Goal: Information Seeking & Learning: Learn about a topic

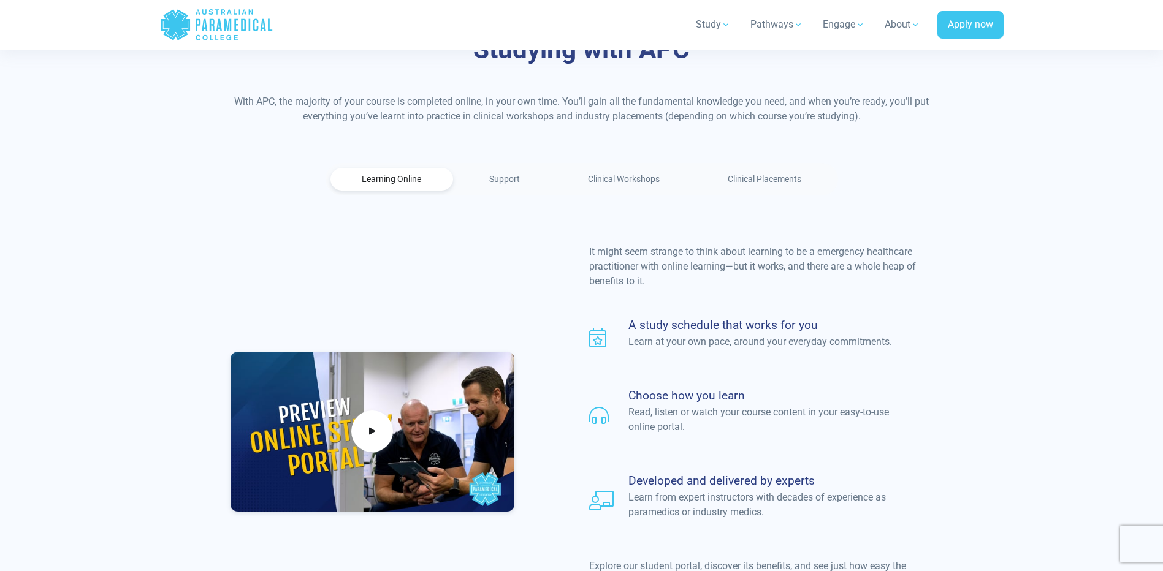
scroll to position [797, 0]
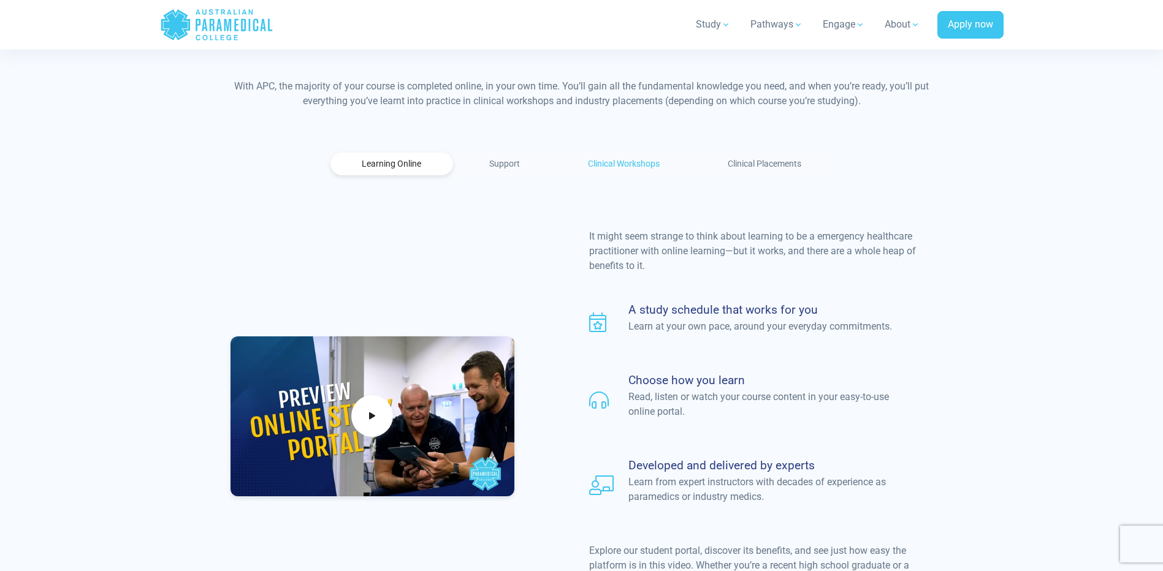
click at [635, 153] on link "Clinical Workshops" at bounding box center [624, 164] width 135 height 23
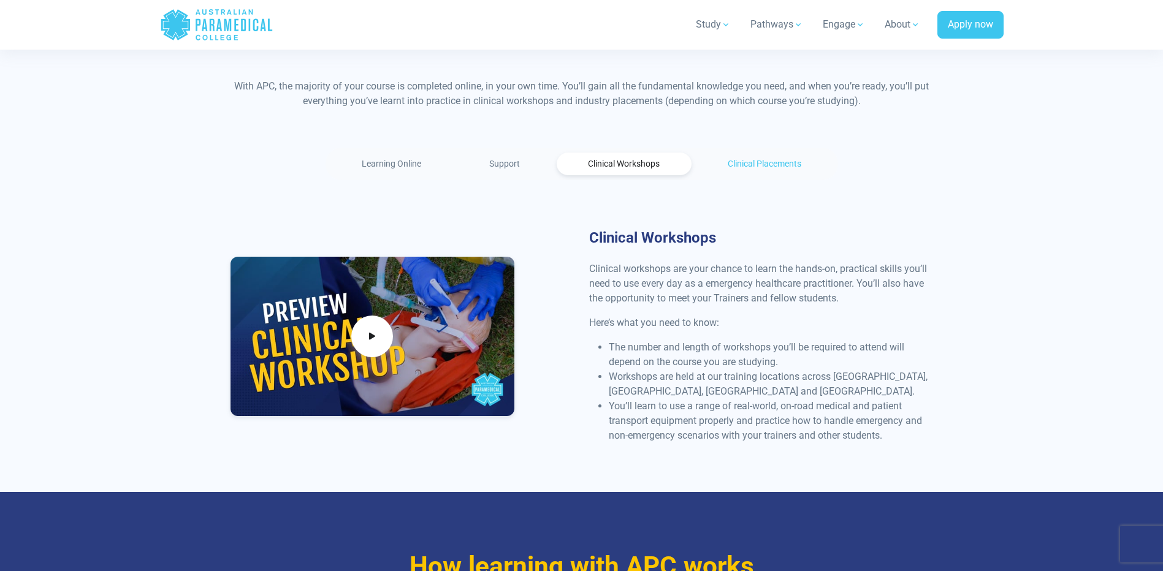
click at [760, 153] on link "Clinical Placements" at bounding box center [764, 164] width 137 height 23
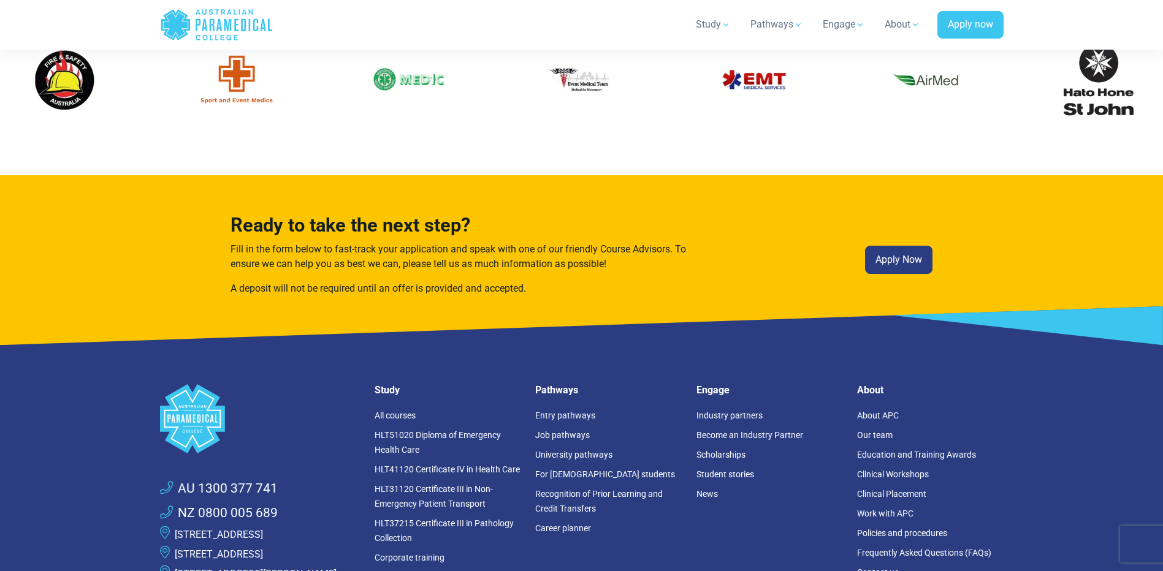
scroll to position [3065, 0]
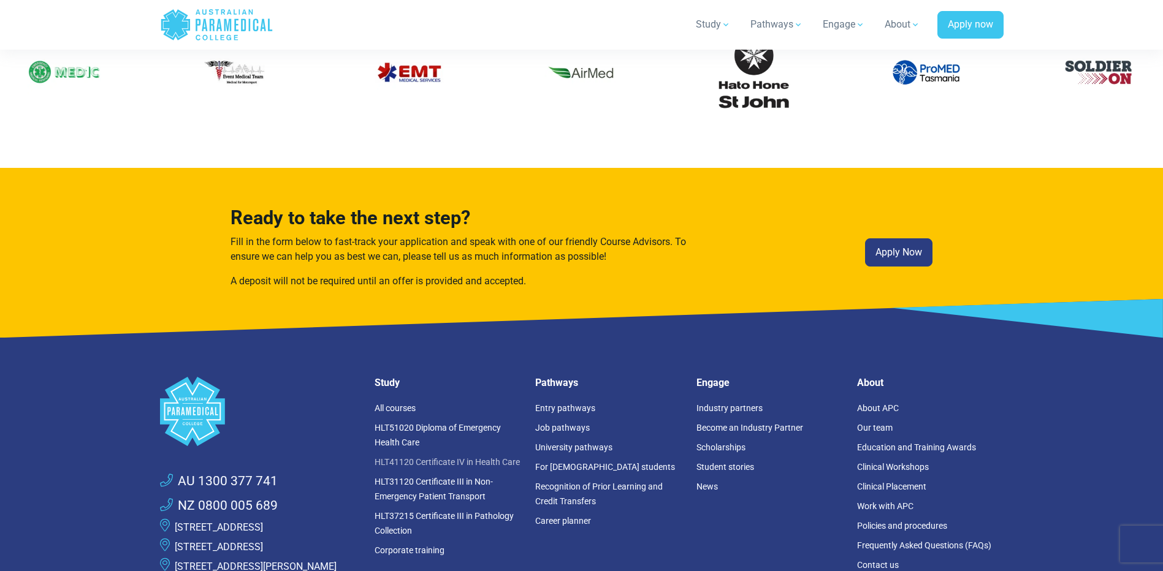
click at [478, 457] on link "HLT41120 Certificate IV in Health Care" at bounding box center [447, 462] width 145 height 10
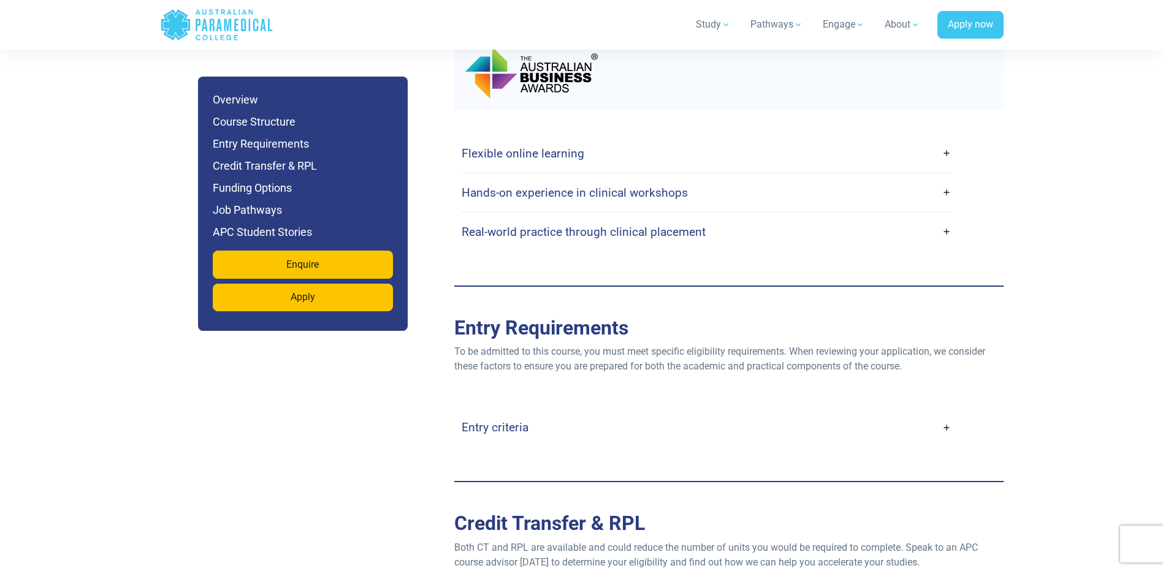
scroll to position [2309, 0]
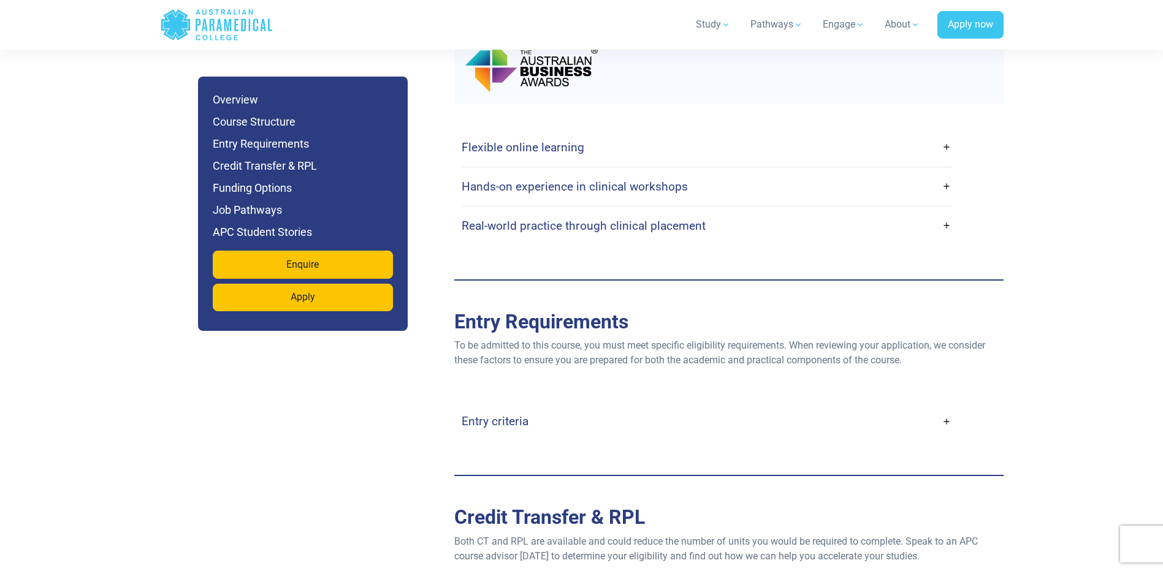
click at [762, 407] on link "Entry criteria" at bounding box center [707, 421] width 490 height 29
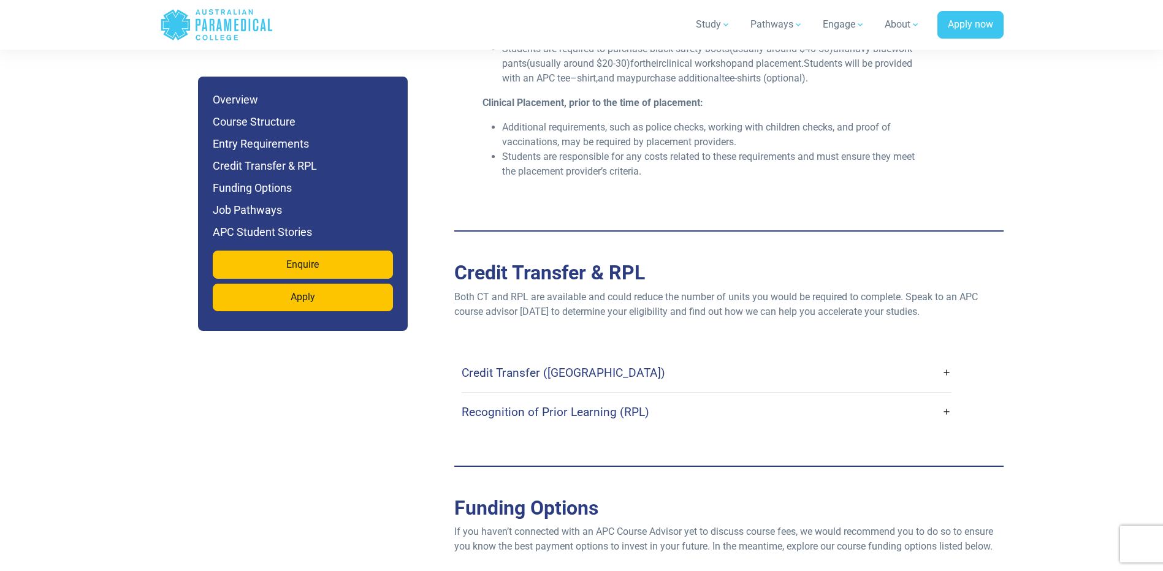
scroll to position [3024, 0]
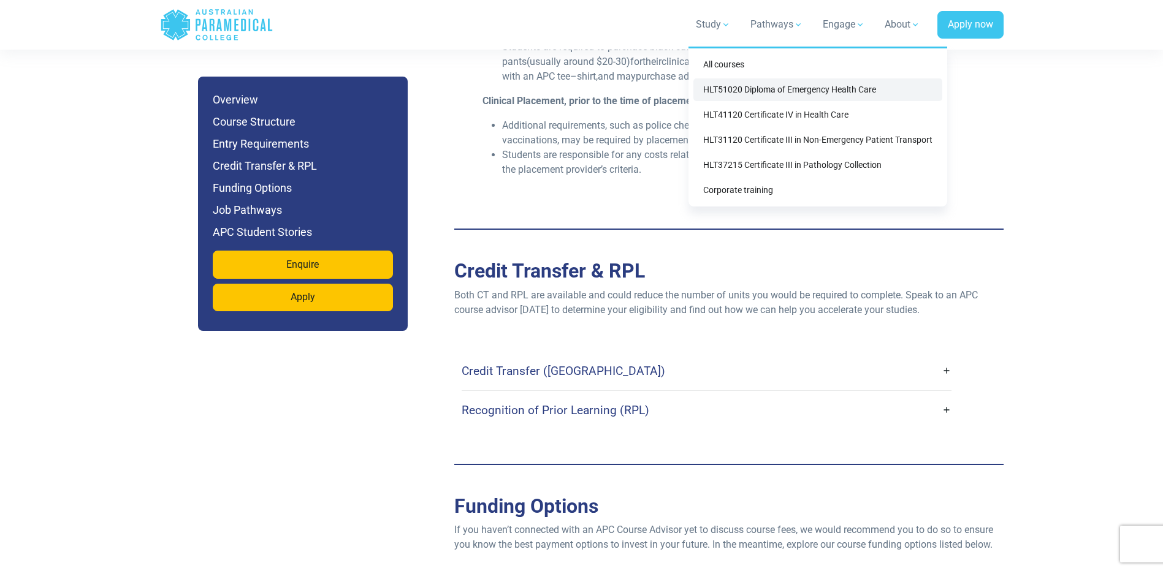
click at [742, 86] on link "HLT51020 Diploma of Emergency Health Care" at bounding box center [817, 89] width 249 height 23
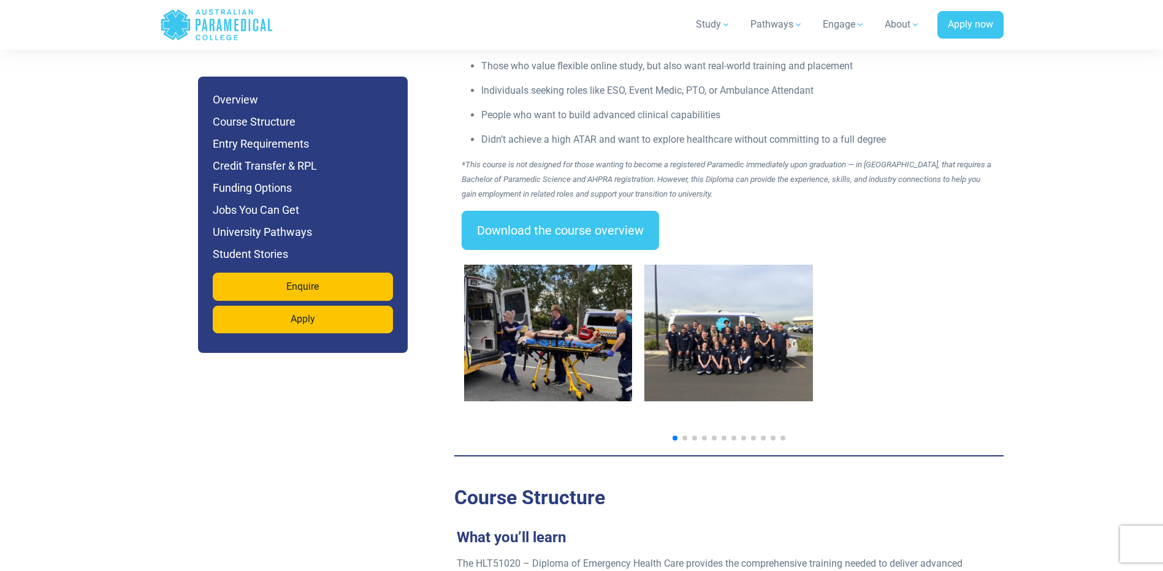
scroll to position [1859, 0]
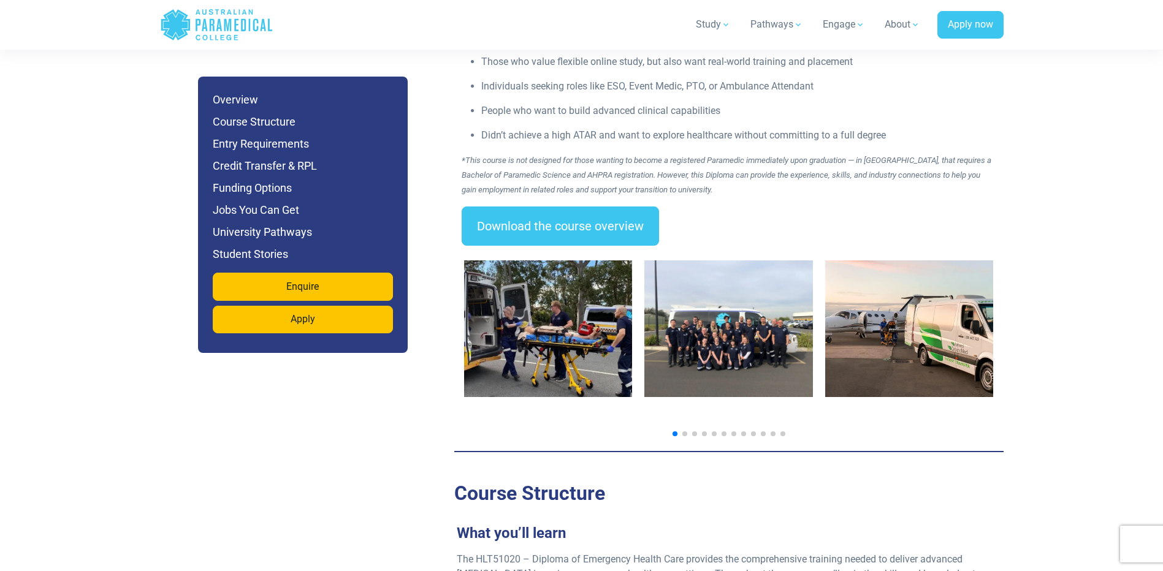
click at [685, 432] on span "Go to slide 2" at bounding box center [684, 434] width 5 height 5
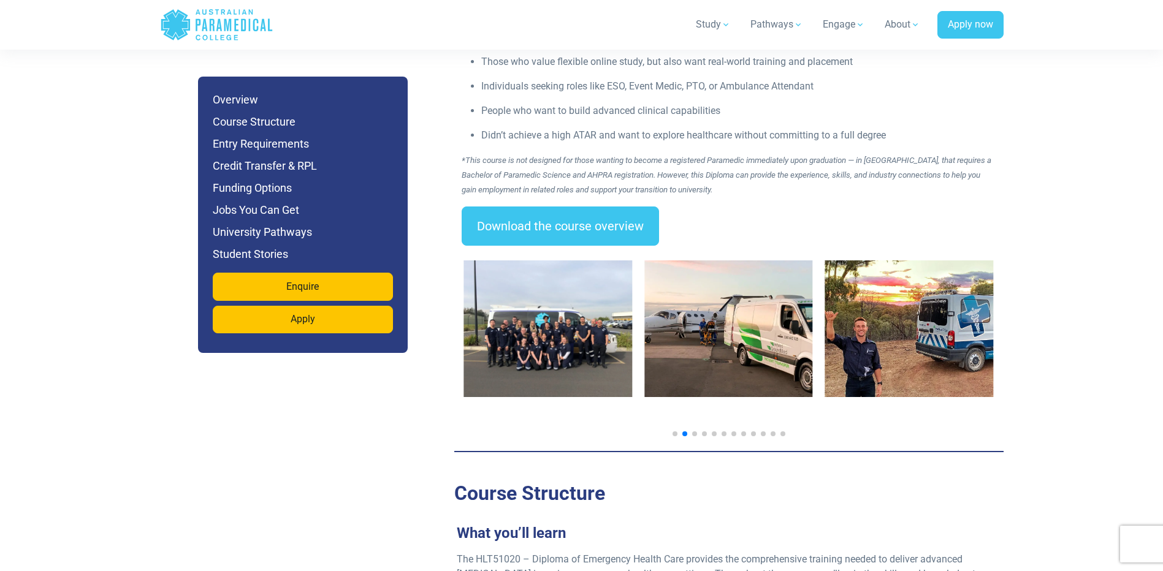
click at [702, 406] on div at bounding box center [728, 344] width 549 height 196
click at [707, 432] on div at bounding box center [729, 434] width 530 height 5
click at [715, 432] on span "Go to slide 5" at bounding box center [714, 434] width 5 height 5
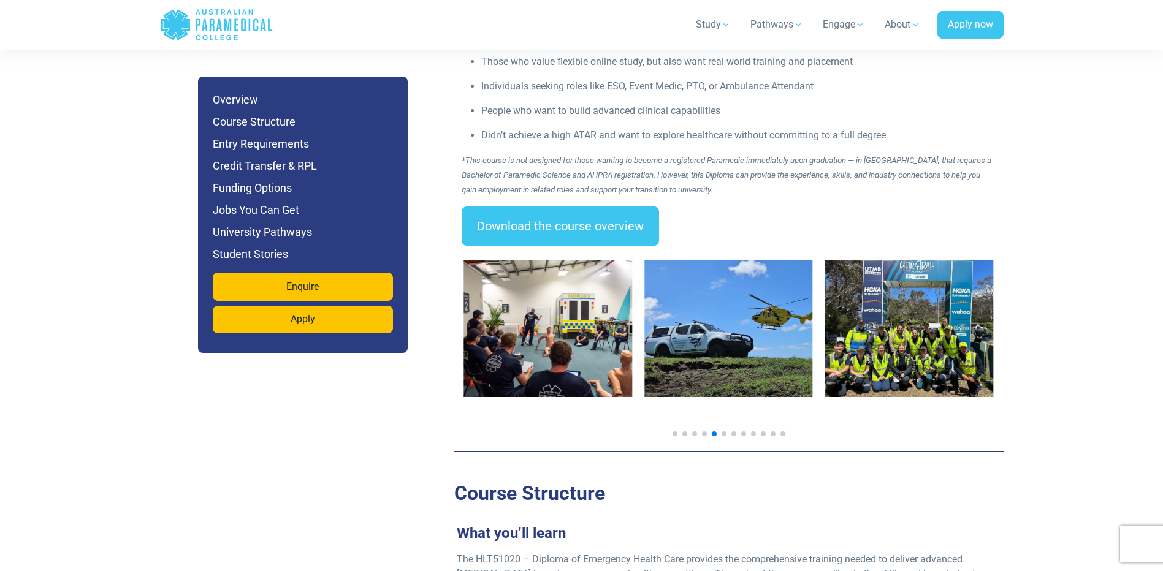
click at [726, 432] on span "Go to slide 6" at bounding box center [724, 434] width 5 height 5
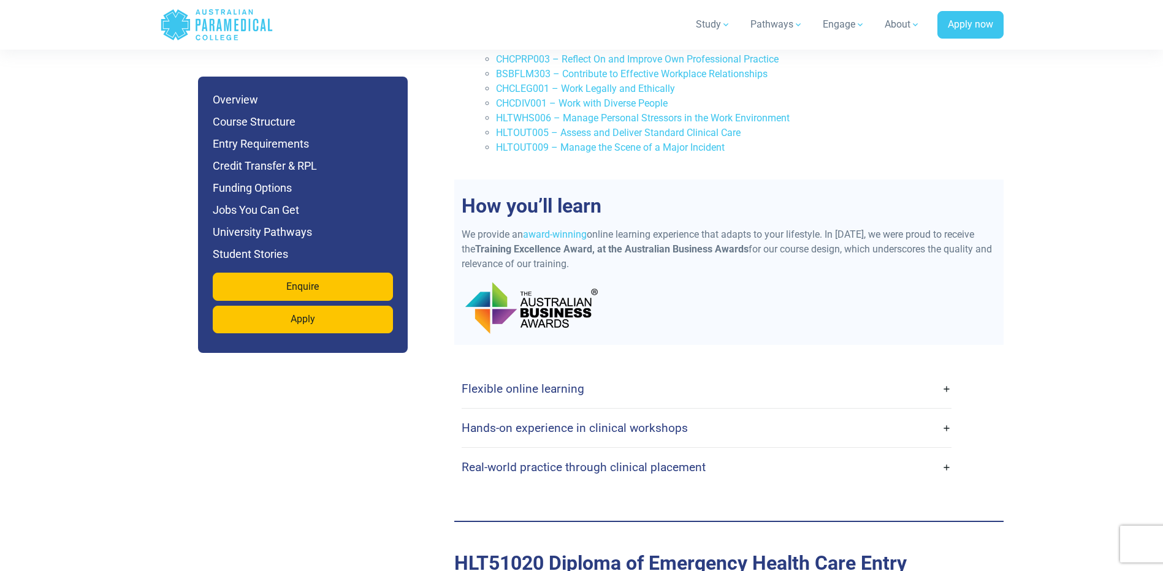
scroll to position [2881, 0]
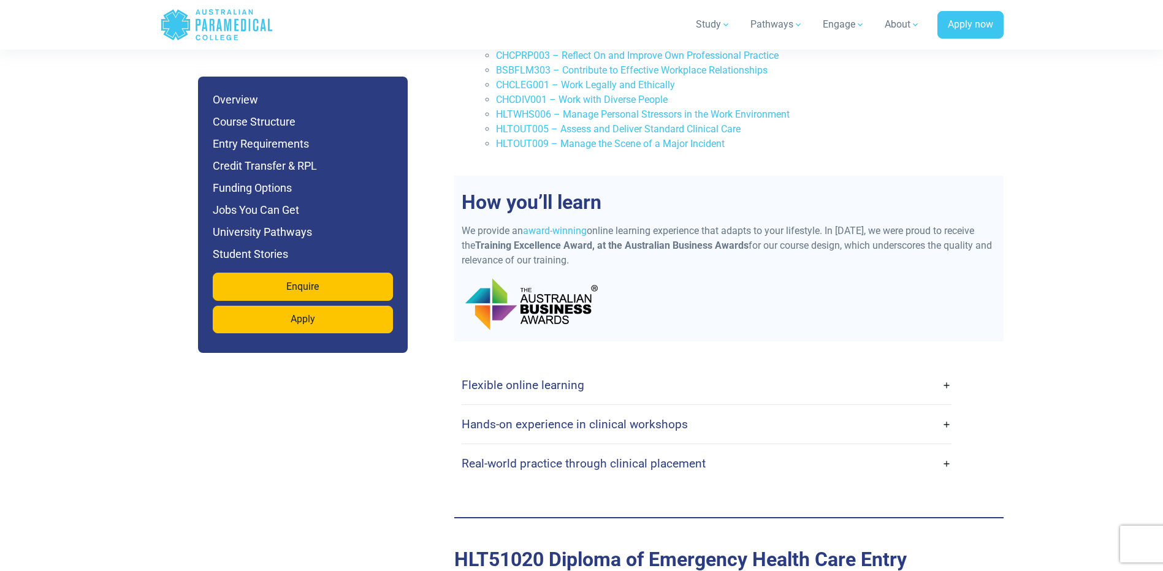
click at [895, 371] on link "Flexible online learning" at bounding box center [707, 385] width 490 height 29
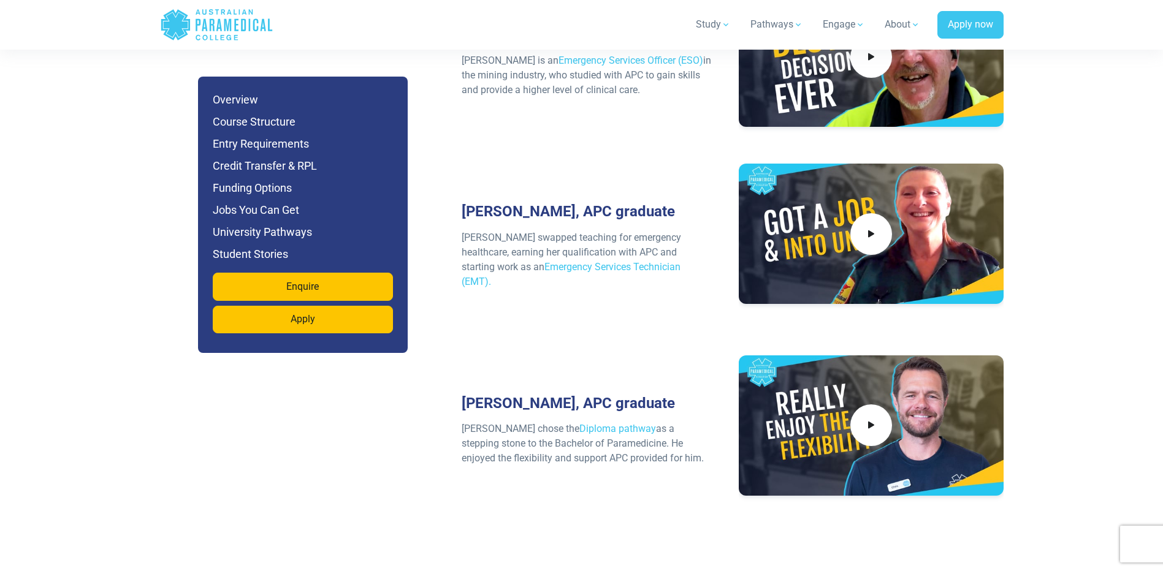
scroll to position [6069, 0]
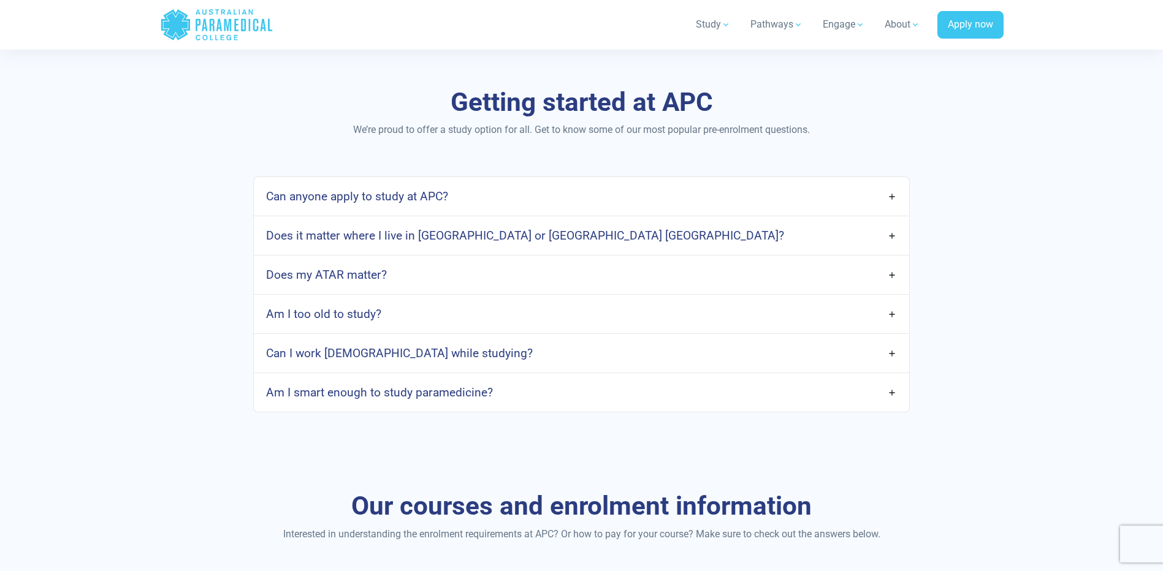
scroll to position [552, 0]
click at [475, 325] on link "Am I too old to study?" at bounding box center [581, 313] width 655 height 29
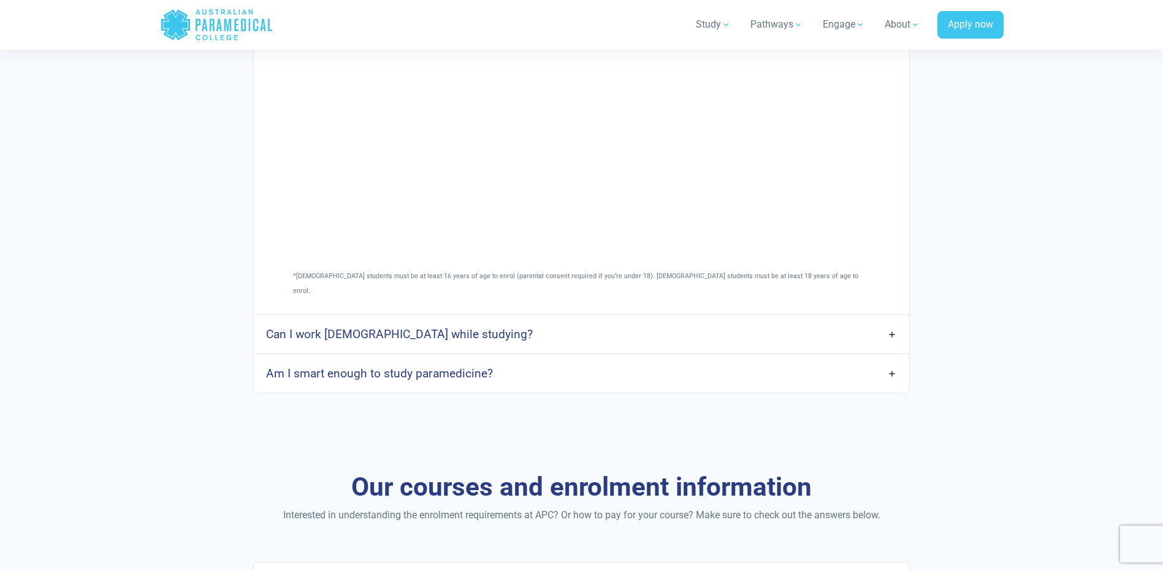
click at [487, 322] on link "Can I work full-time while studying?" at bounding box center [581, 334] width 655 height 29
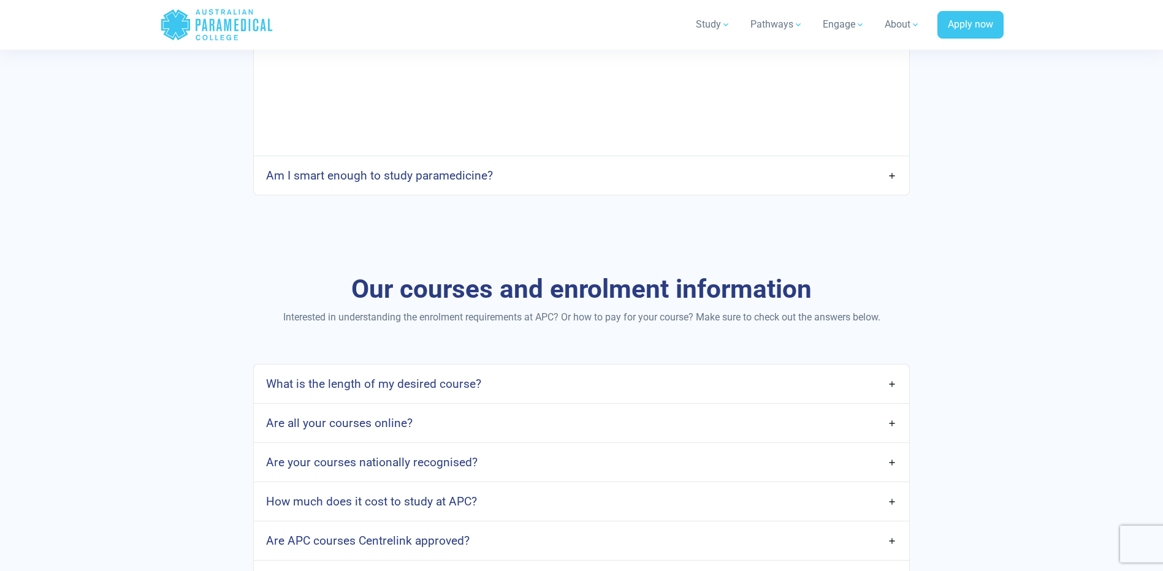
scroll to position [1532, 0]
click at [349, 175] on link "Am I smart enough to study paramedicine?" at bounding box center [581, 175] width 655 height 29
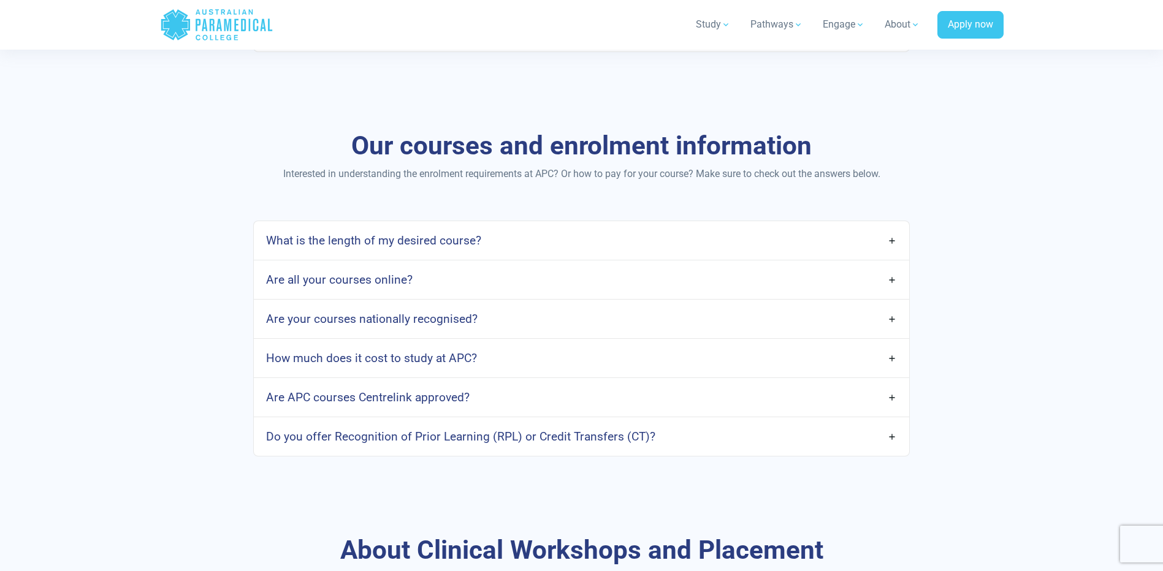
scroll to position [2023, 0]
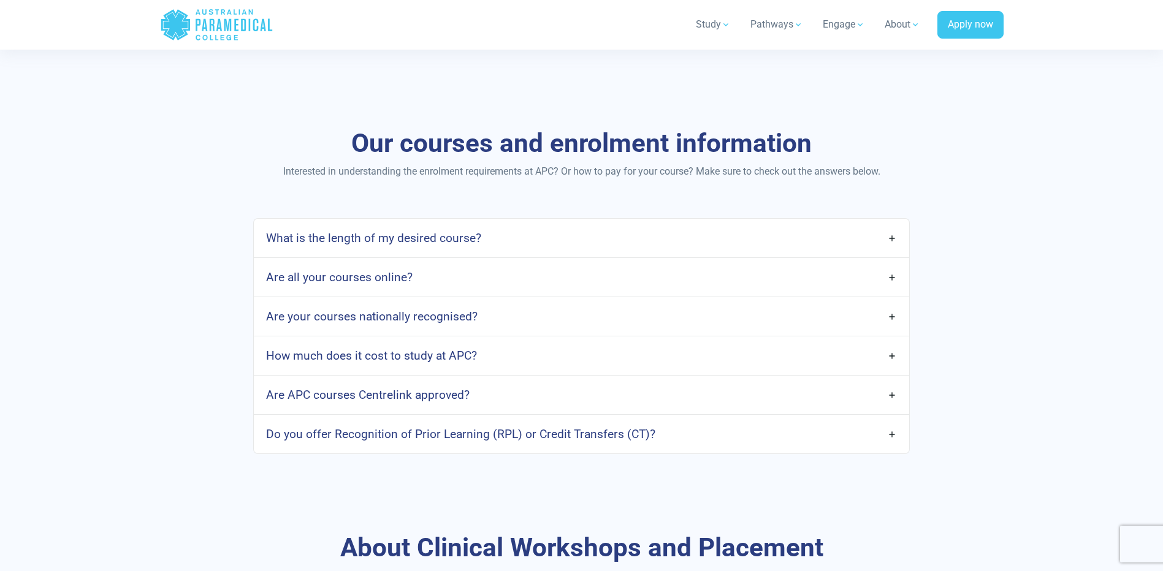
click at [354, 270] on h4 "Are all your courses online?" at bounding box center [339, 277] width 147 height 14
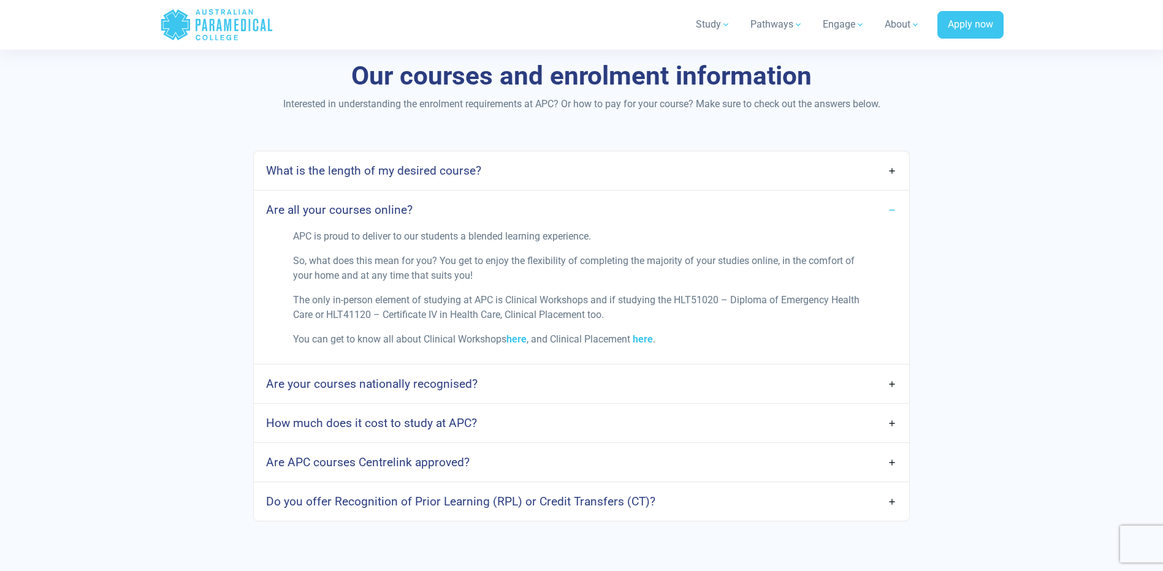
scroll to position [2166, 0]
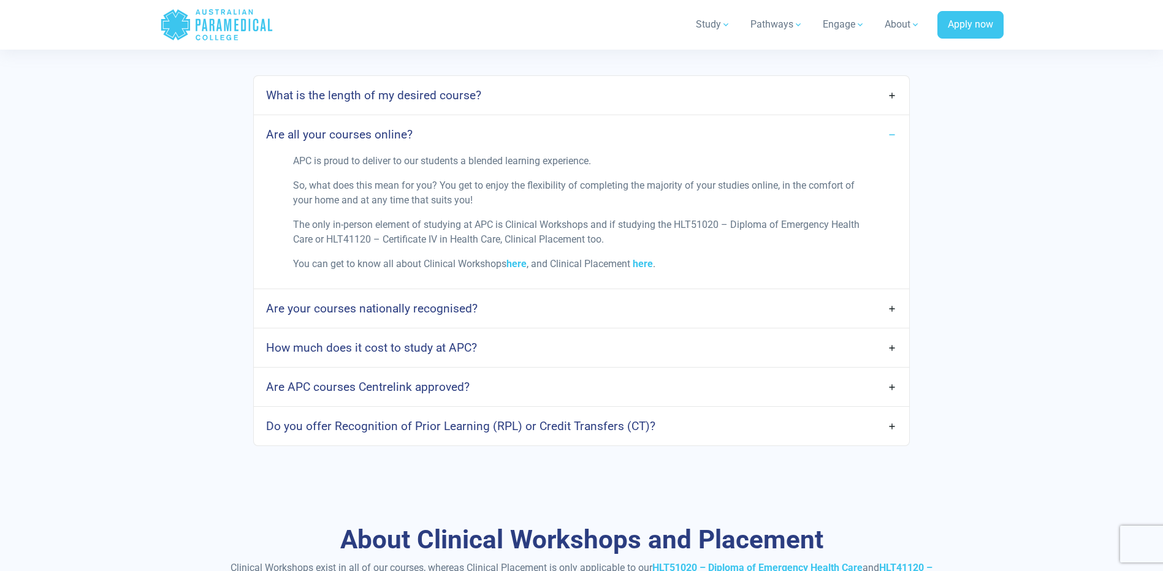
click at [326, 348] on div "How much does it cost to study at APC?" at bounding box center [581, 348] width 655 height 39
click at [319, 344] on link "How much does it cost to study at APC?" at bounding box center [581, 347] width 655 height 29
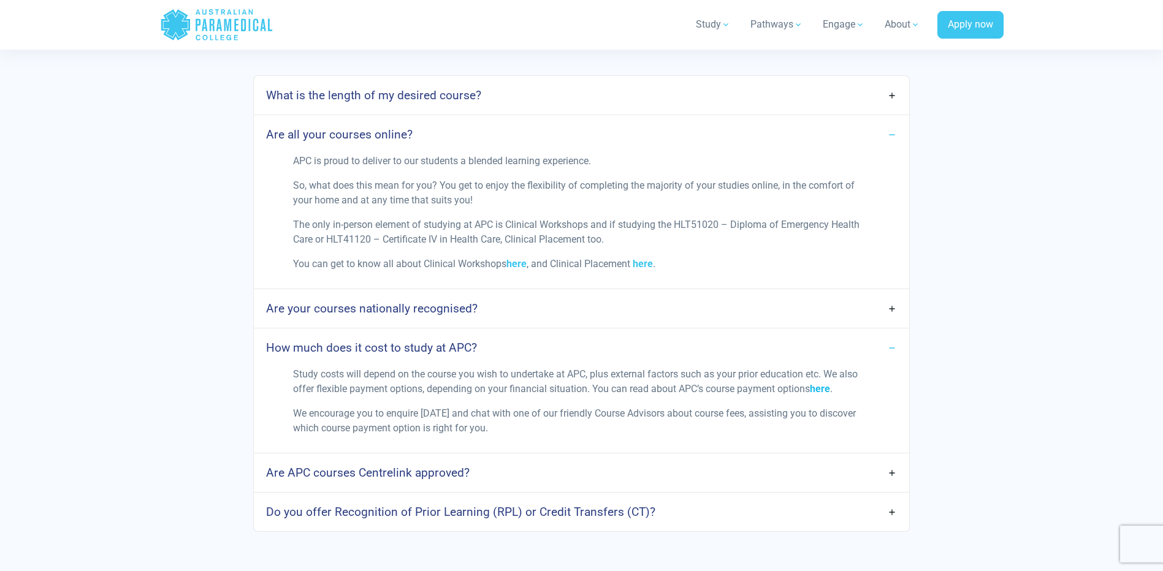
click at [819, 383] on link "here" at bounding box center [820, 389] width 20 height 12
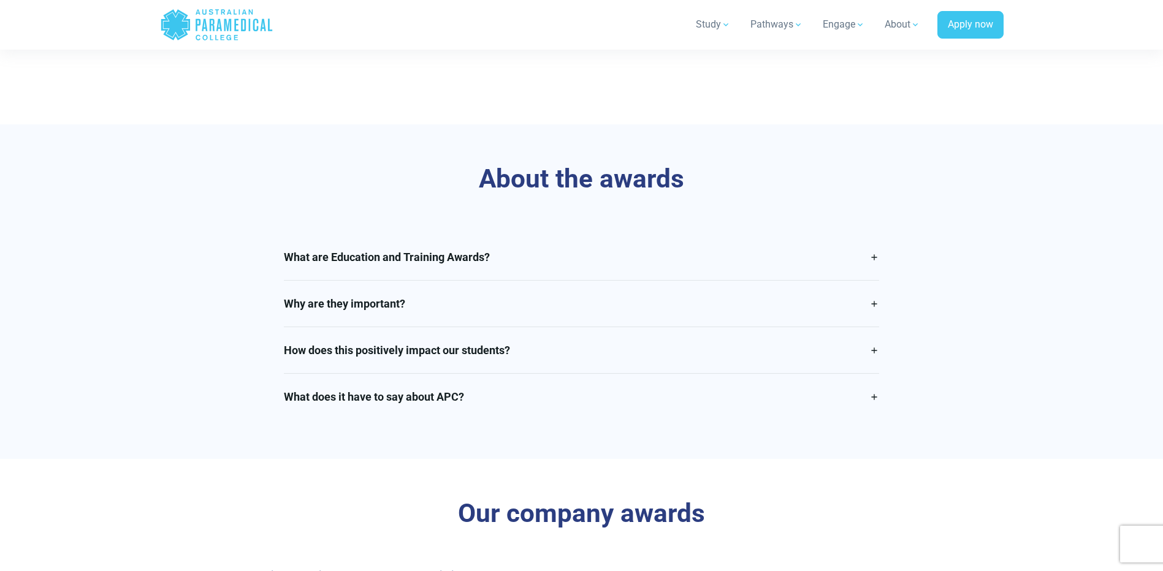
scroll to position [674, 0]
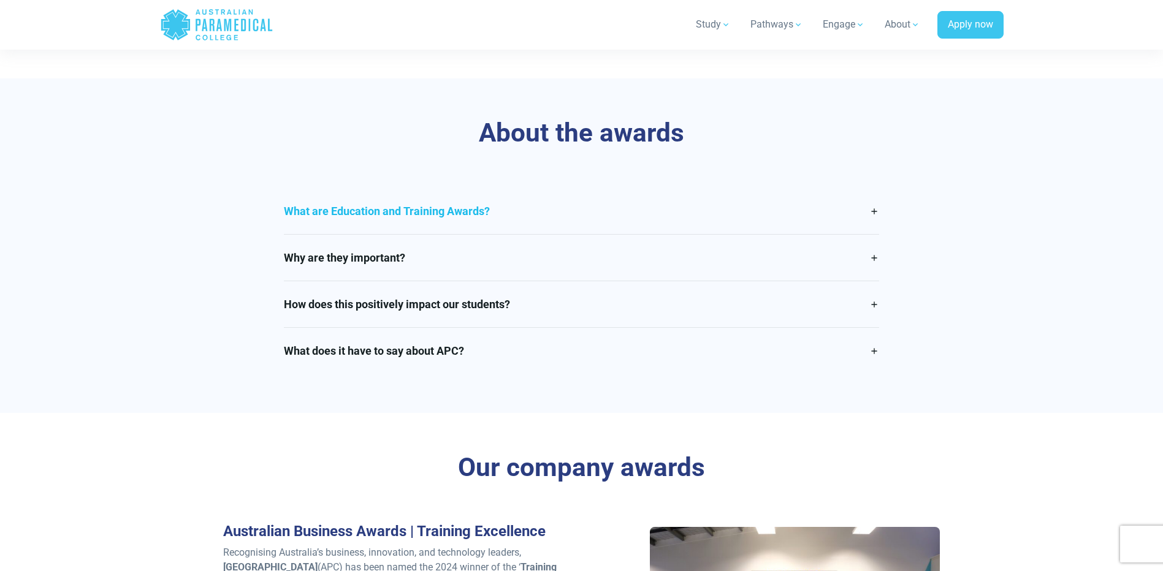
click at [434, 225] on link "What are Education and Training Awards?" at bounding box center [581, 211] width 595 height 46
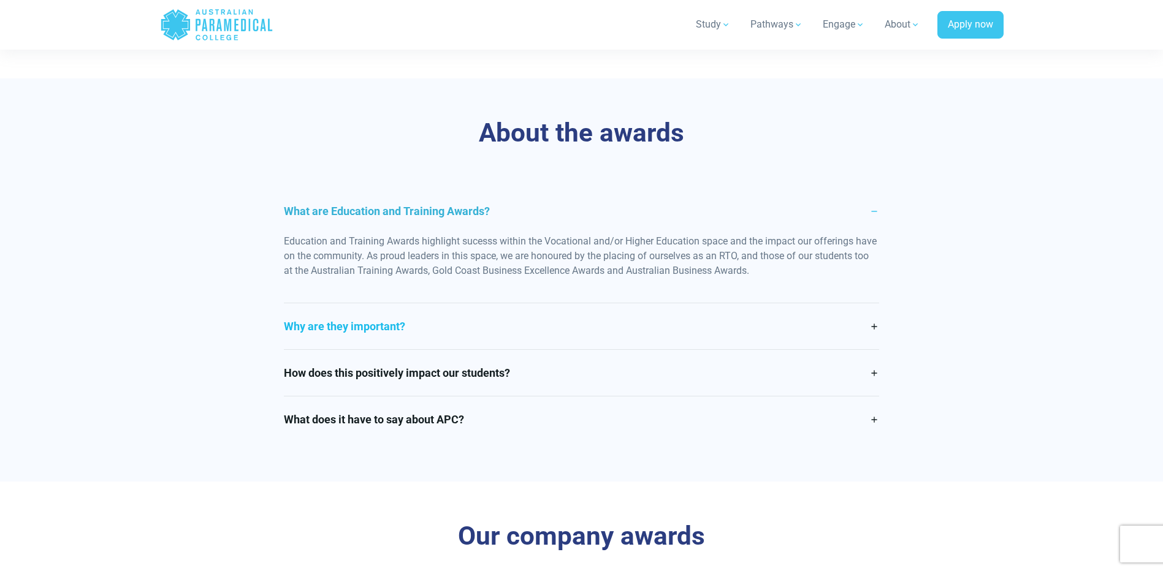
click at [362, 333] on link "Why are they important?" at bounding box center [581, 326] width 595 height 46
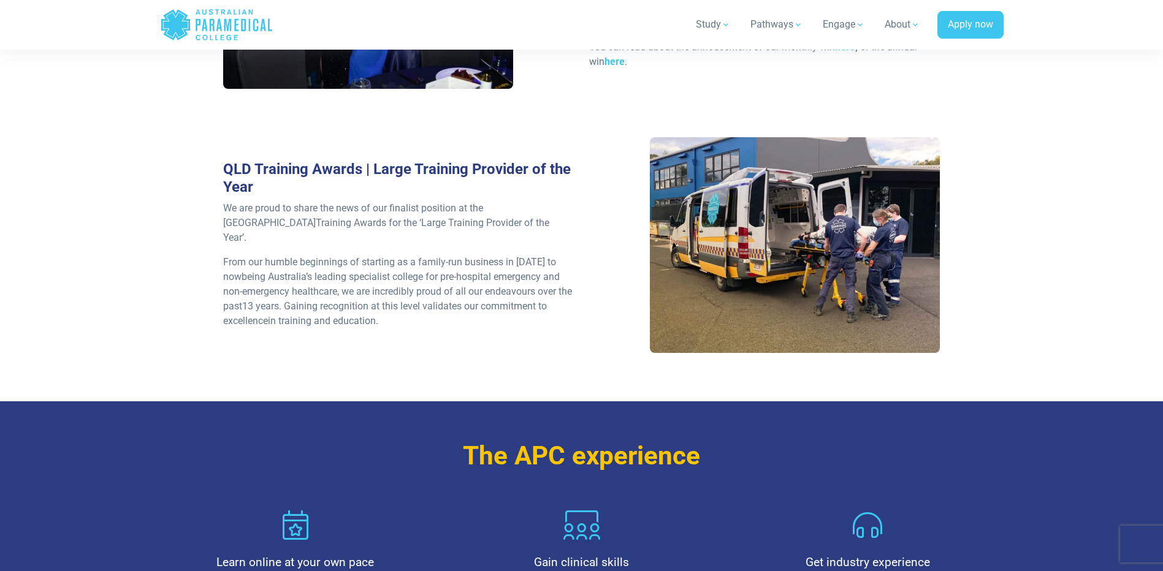
scroll to position [1696, 0]
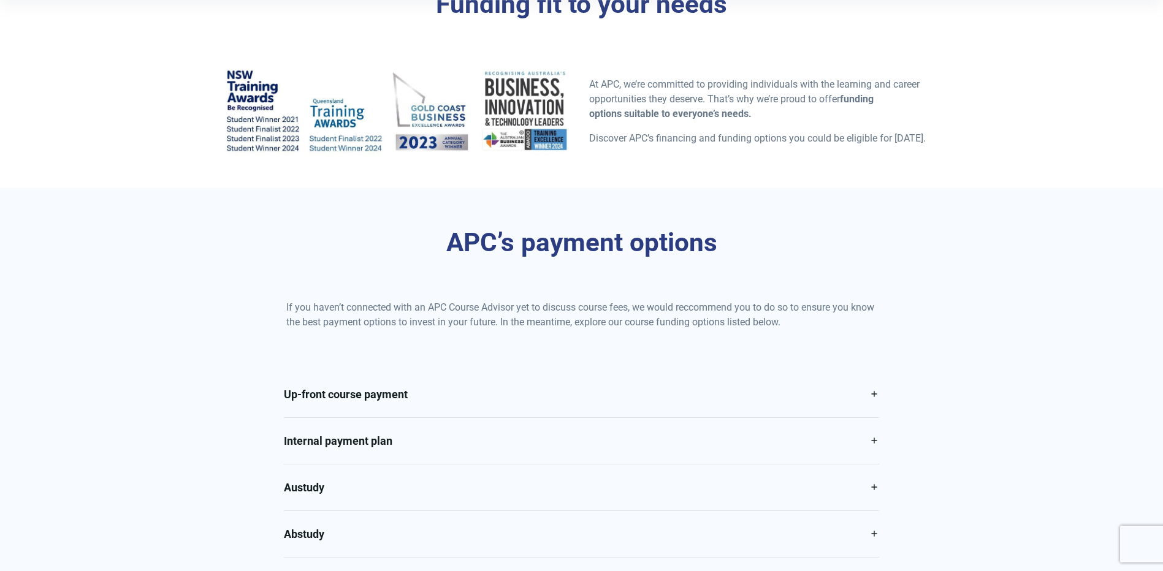
scroll to position [348, 0]
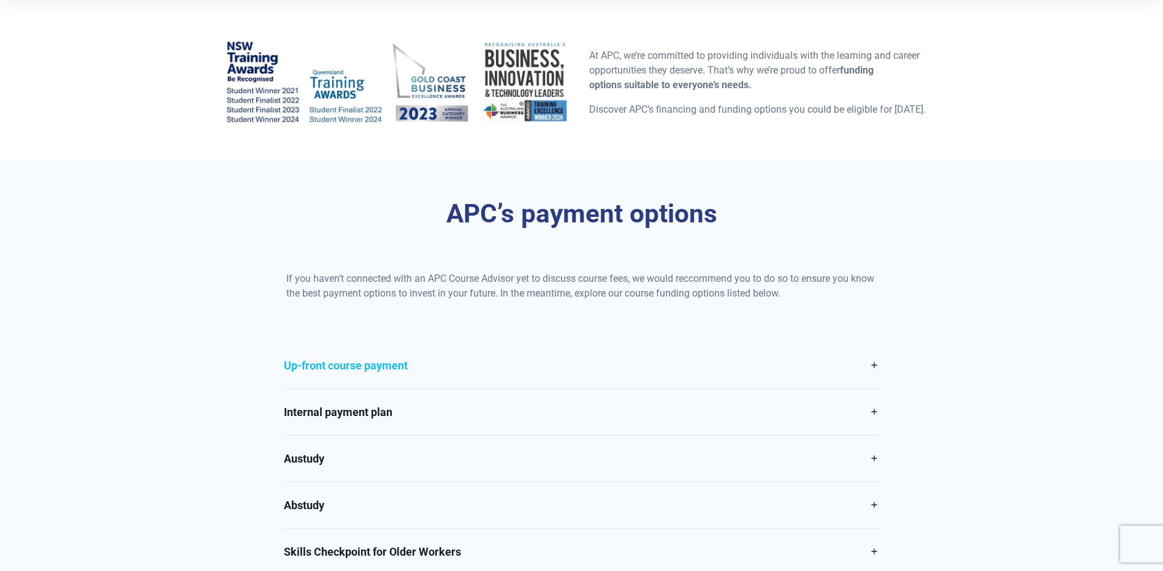
click at [399, 367] on link "Up-front course payment" at bounding box center [581, 366] width 595 height 46
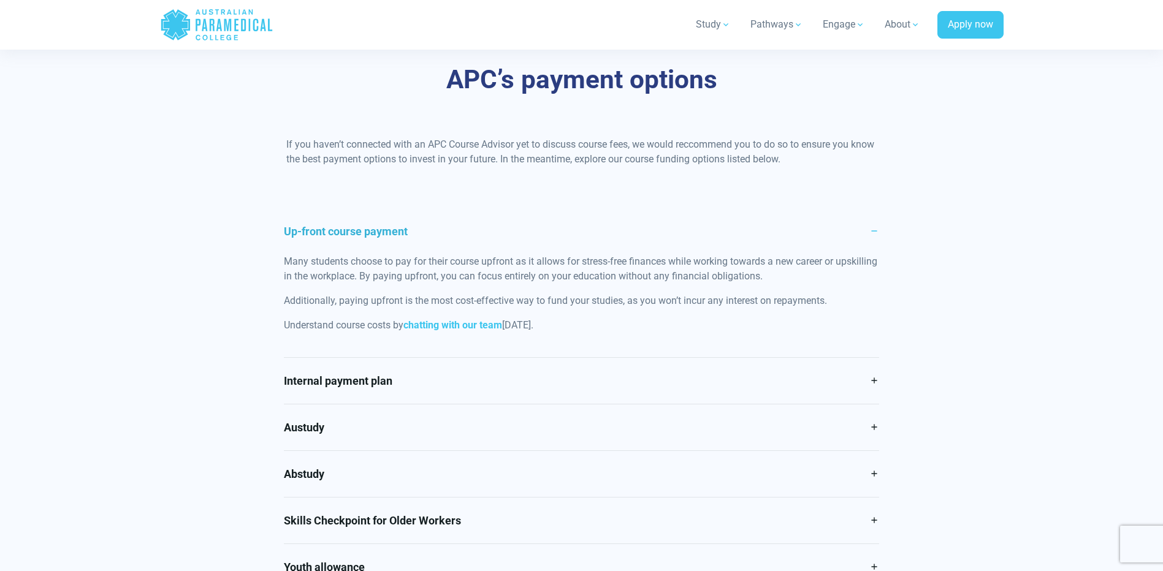
scroll to position [490, 0]
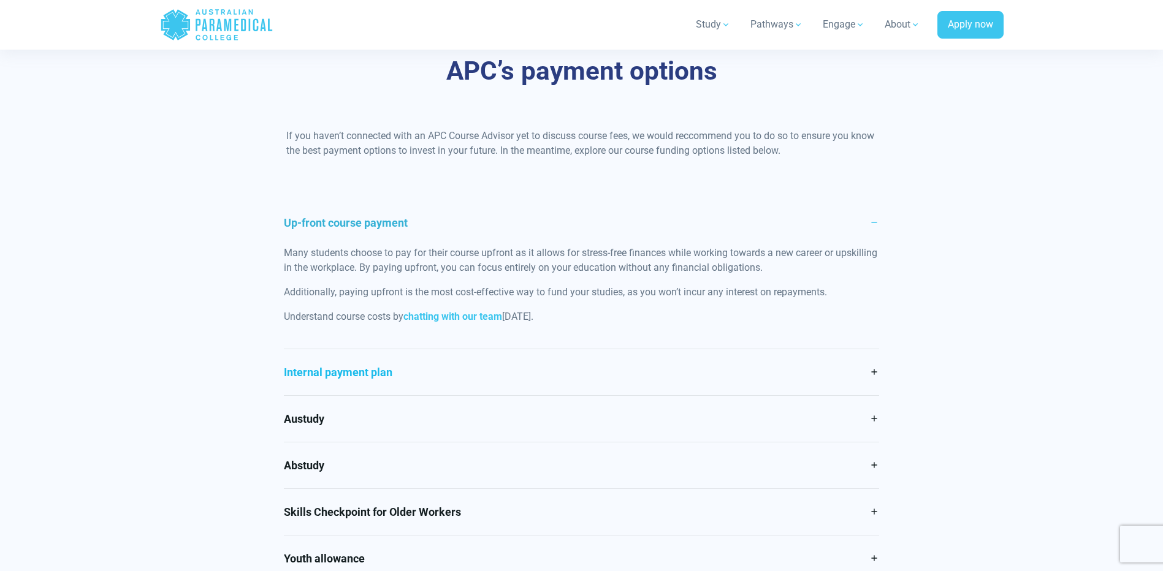
click at [348, 370] on link "Internal payment plan" at bounding box center [581, 372] width 595 height 46
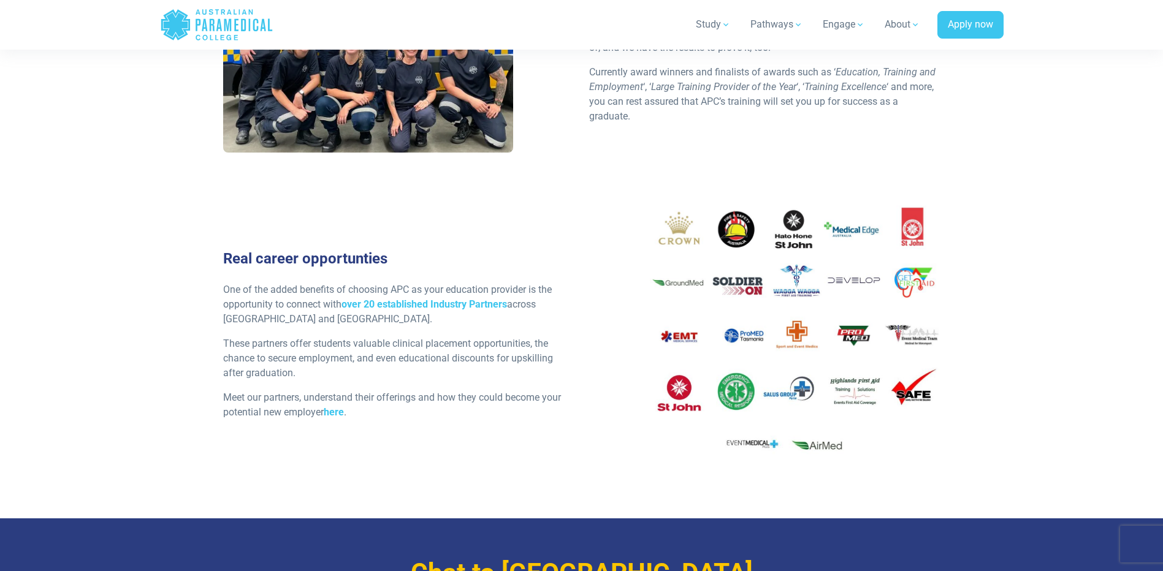
scroll to position [1390, 0]
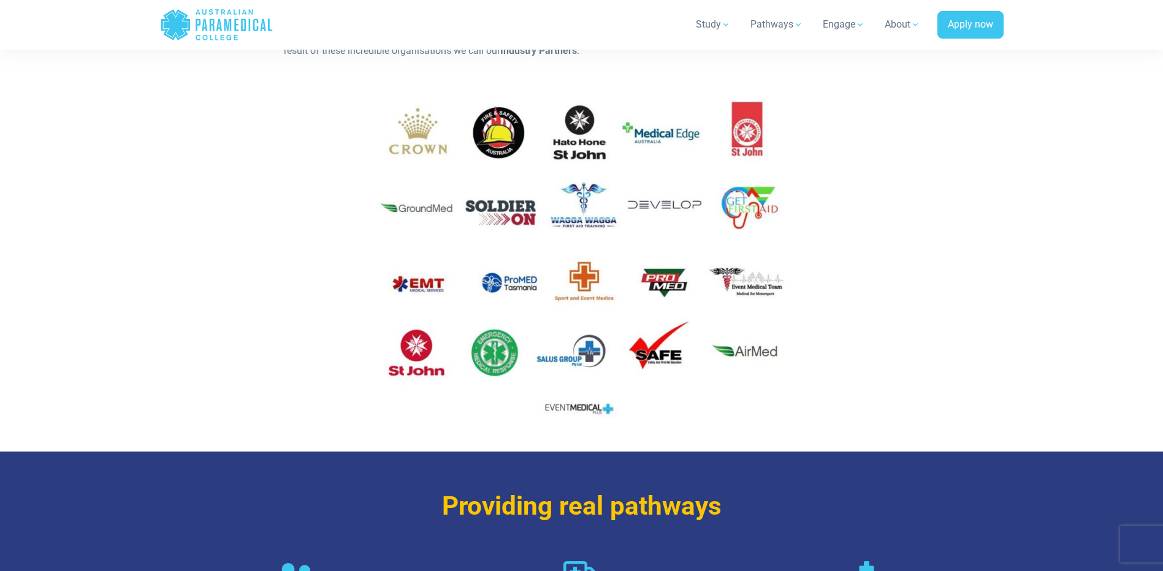
scroll to position [388, 0]
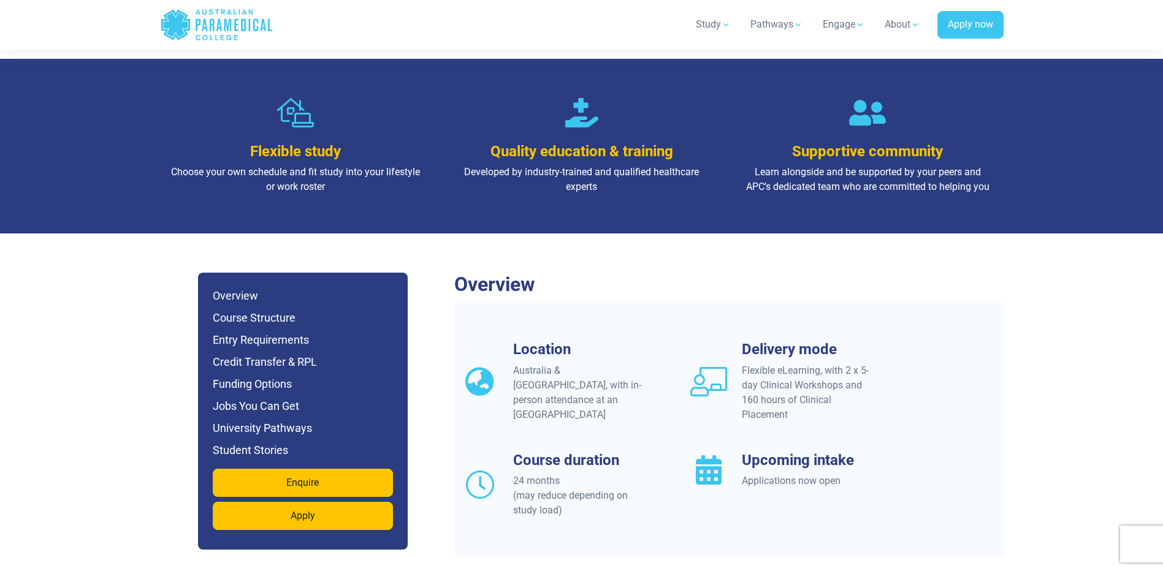
scroll to position [878, 0]
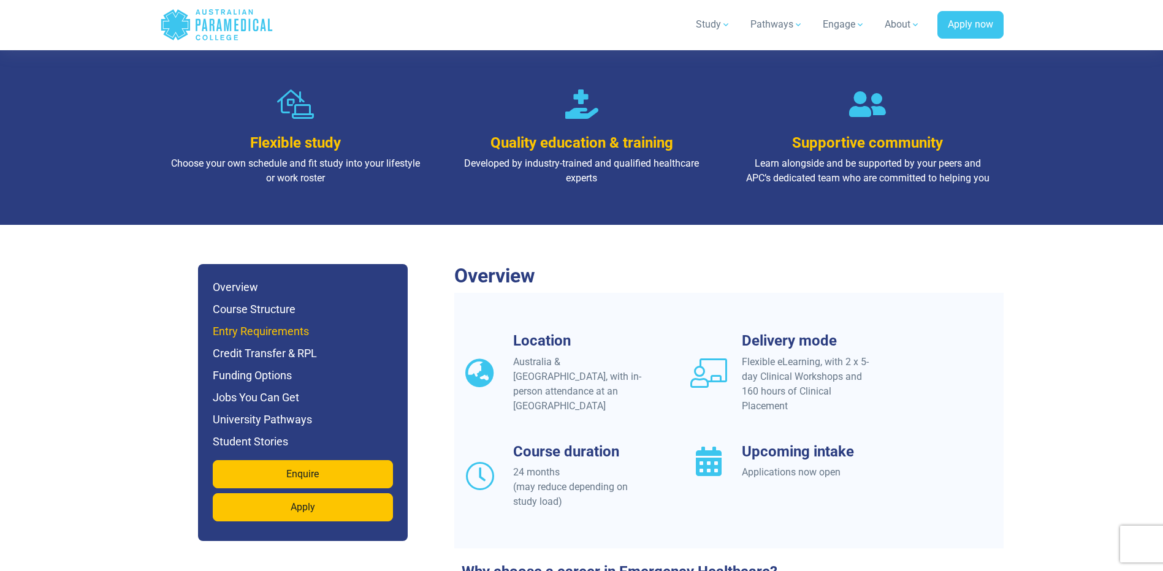
click at [260, 323] on h6 "Entry Requirements" at bounding box center [303, 331] width 180 height 17
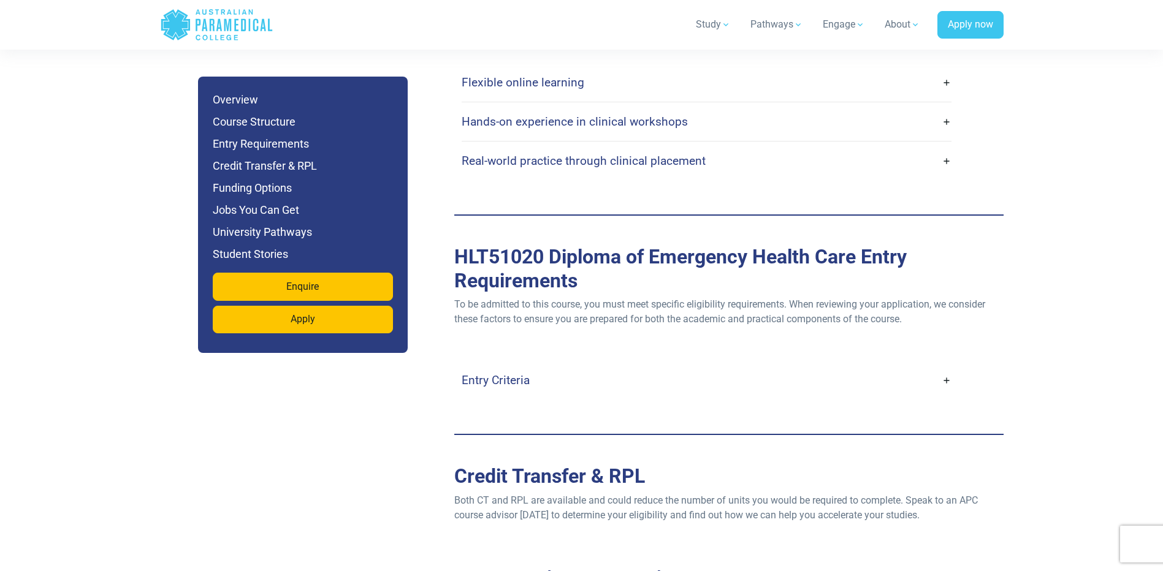
scroll to position [3324, 0]
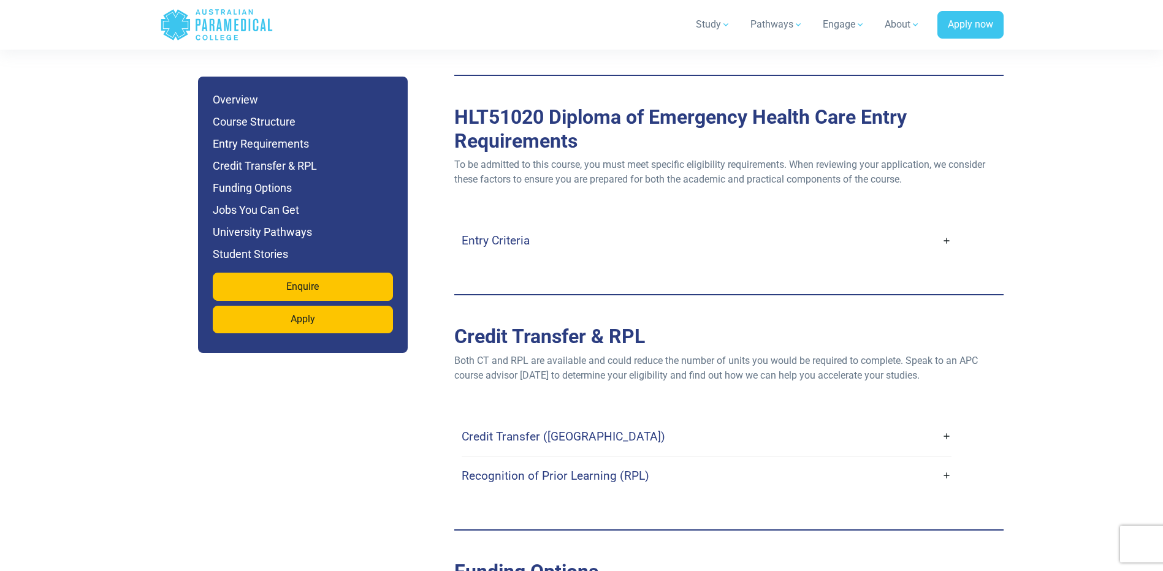
click at [744, 226] on link "Entry Criteria" at bounding box center [707, 240] width 490 height 29
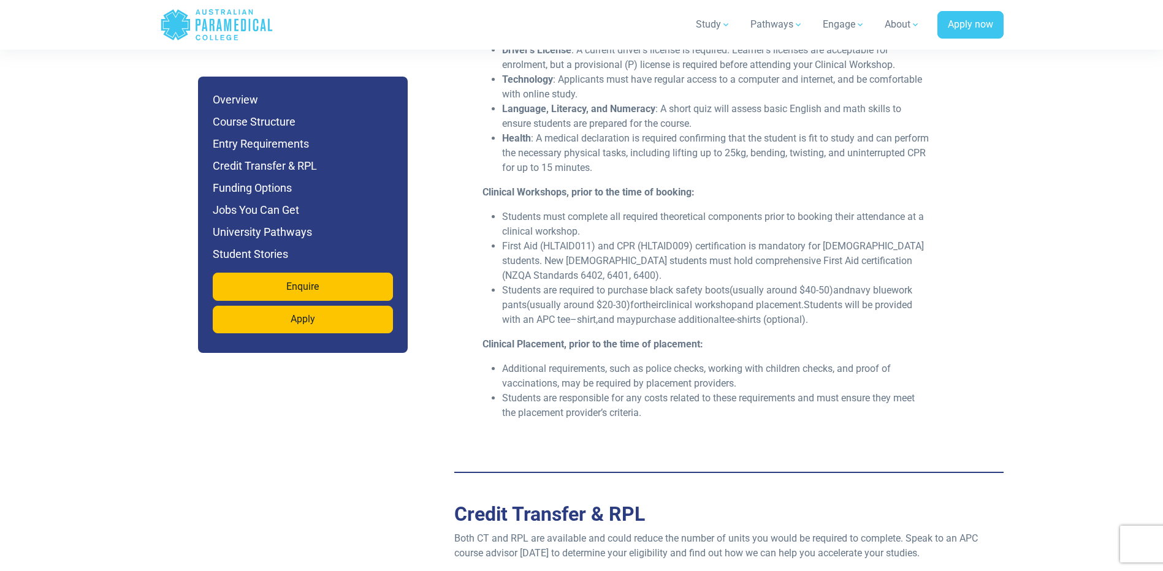
scroll to position [3651, 0]
